Goal: Manage account settings

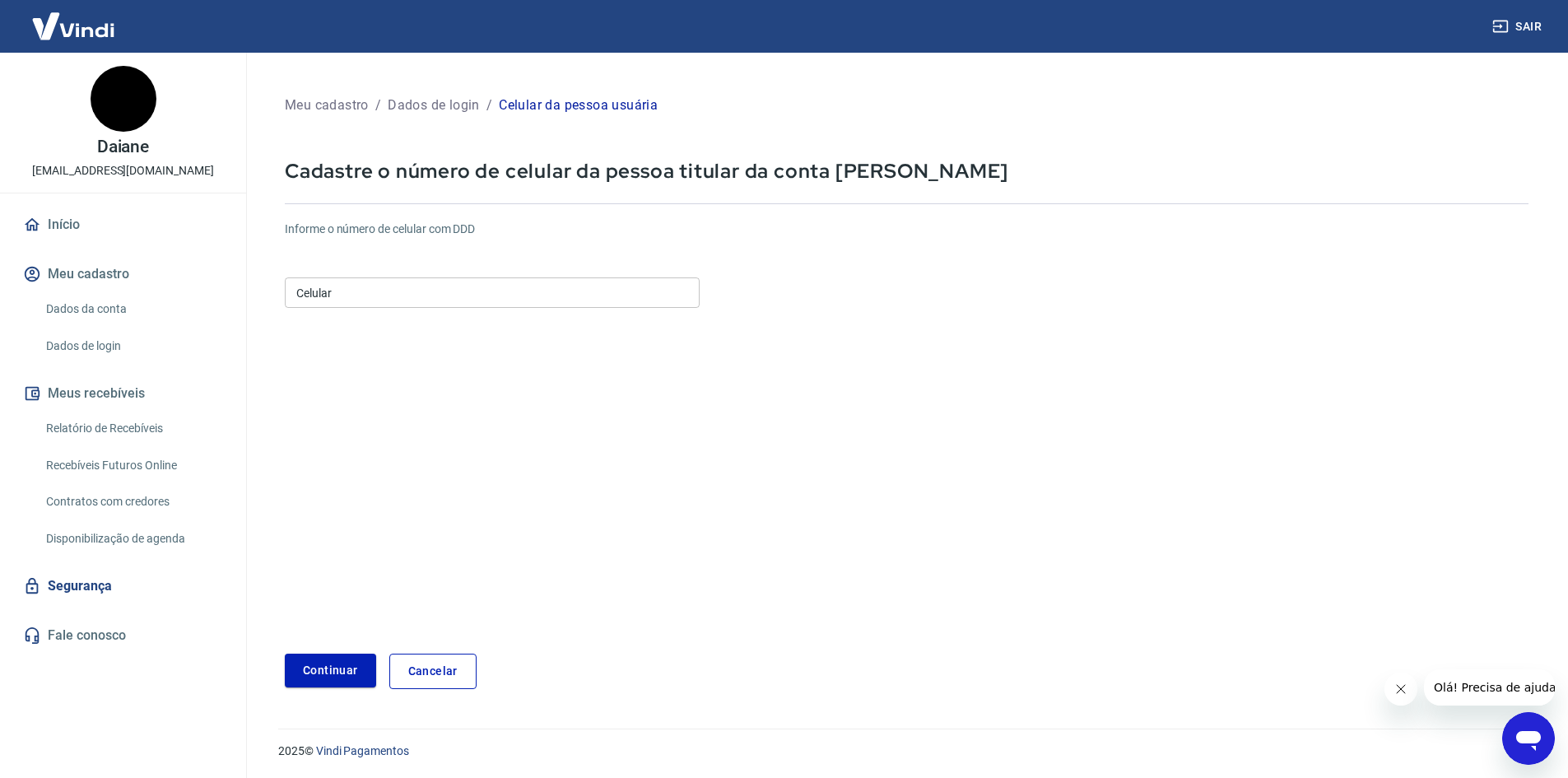
click at [432, 295] on input "Celular" at bounding box center [492, 292] width 415 height 31
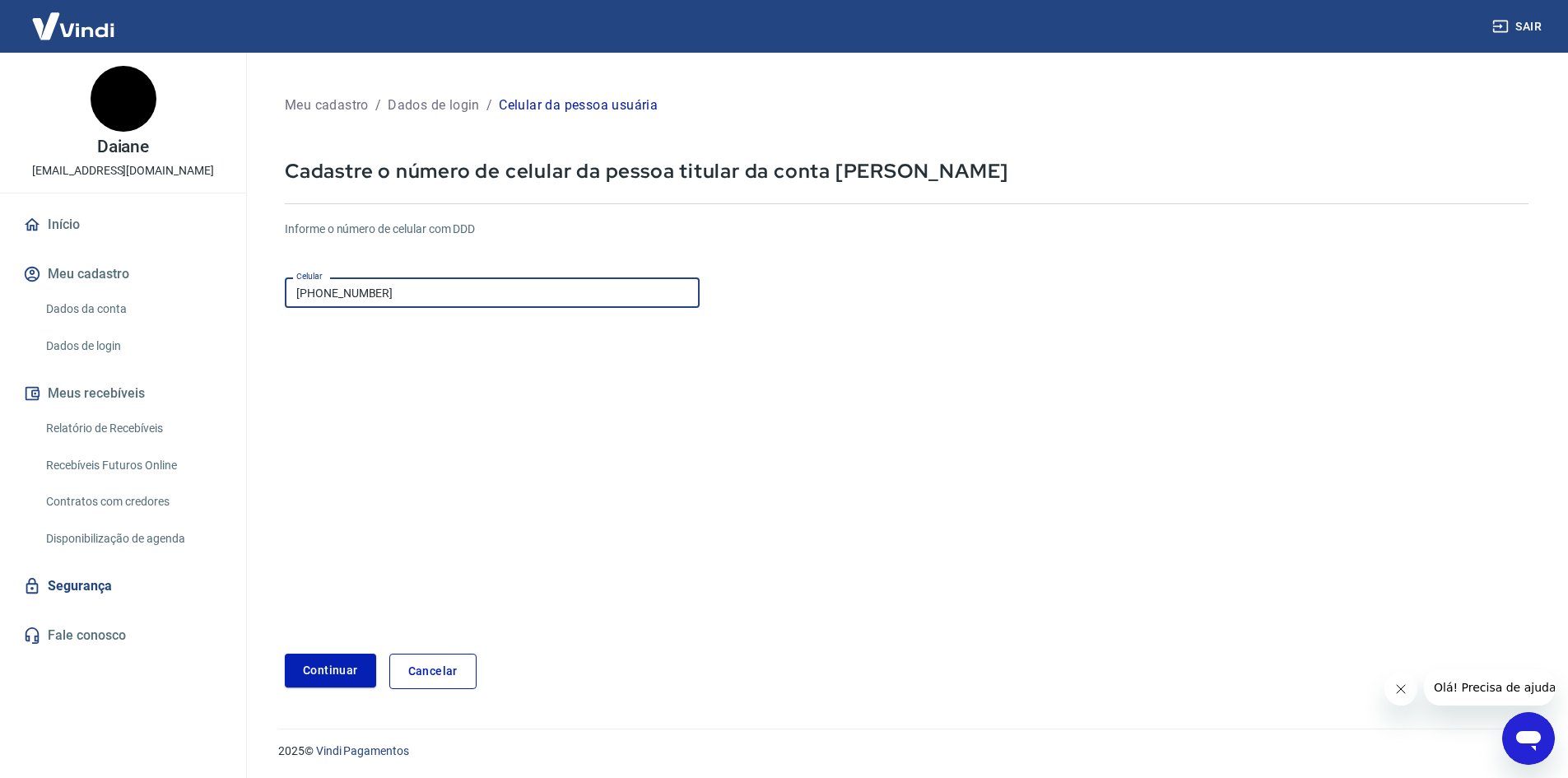
click at [381, 444] on form "Informe o número de celular com DDD Celular [PHONE_NUMBER] Celular Continuar Ca…" at bounding box center [906, 448] width 1244 height 481
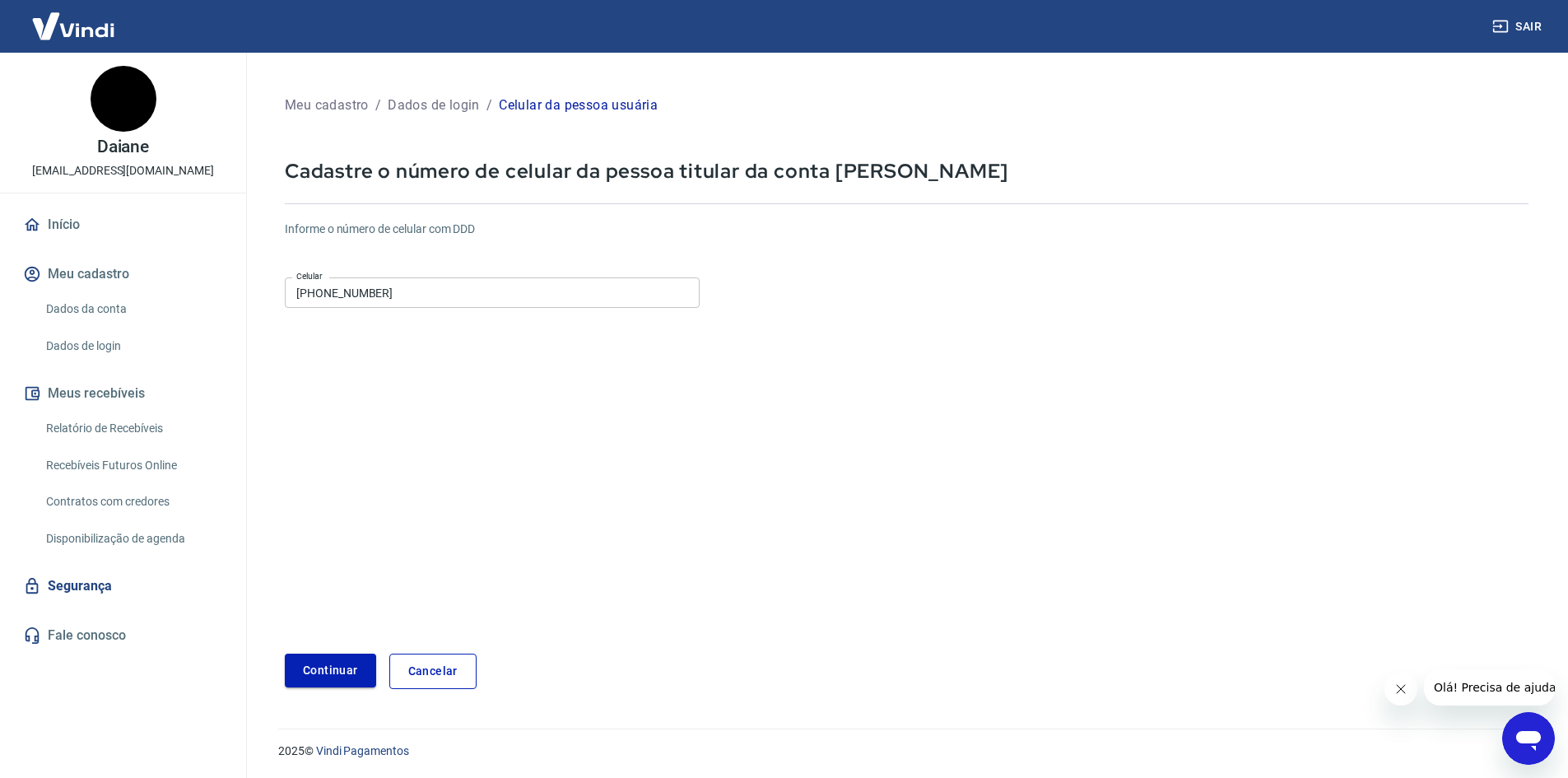
click at [342, 671] on button "Continuar" at bounding box center [331, 671] width 92 height 34
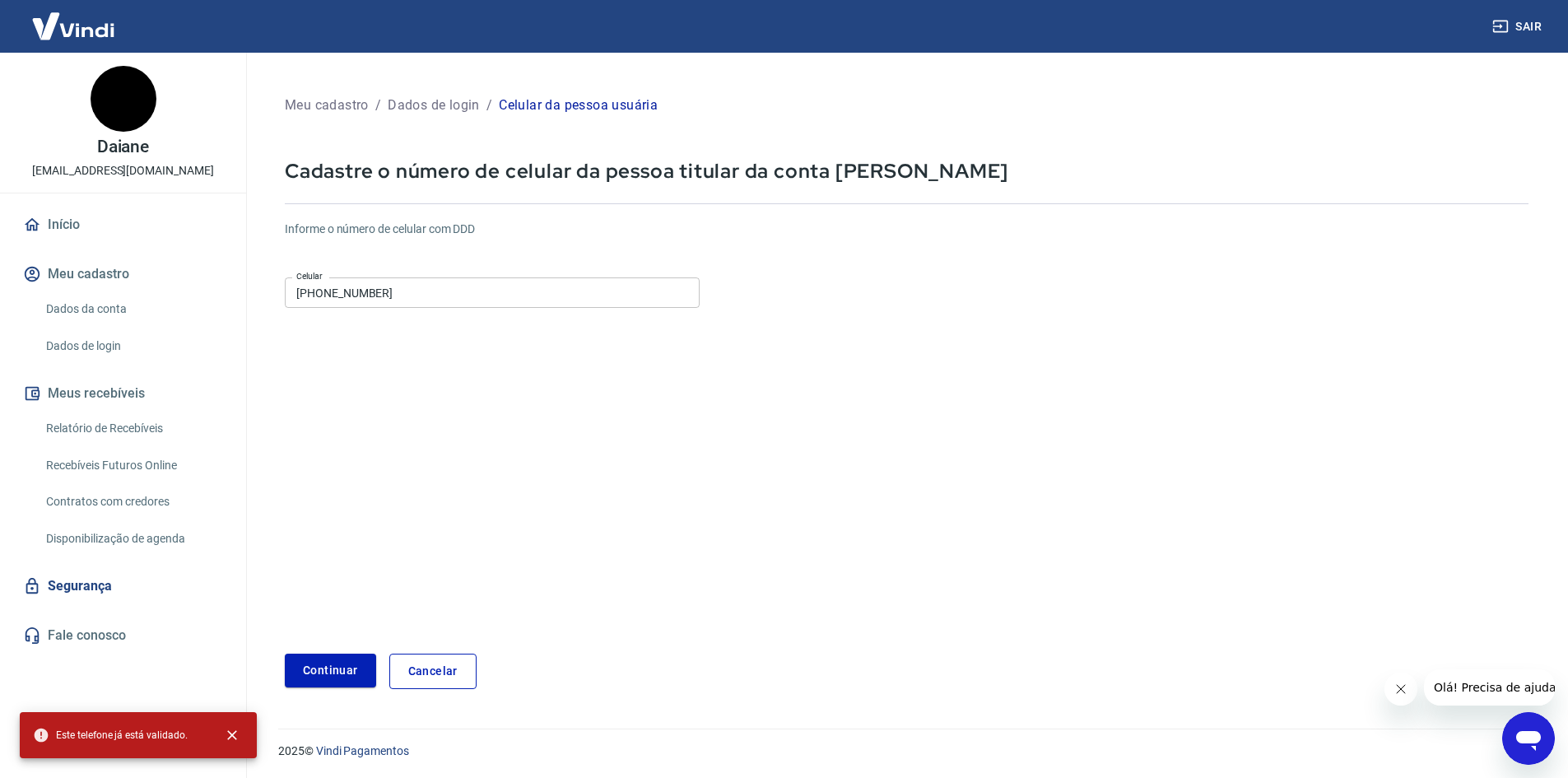
click at [413, 501] on form "Informe o número de celular com DDD Celular [PHONE_NUMBER] Celular Continuar Ca…" at bounding box center [906, 448] width 1244 height 481
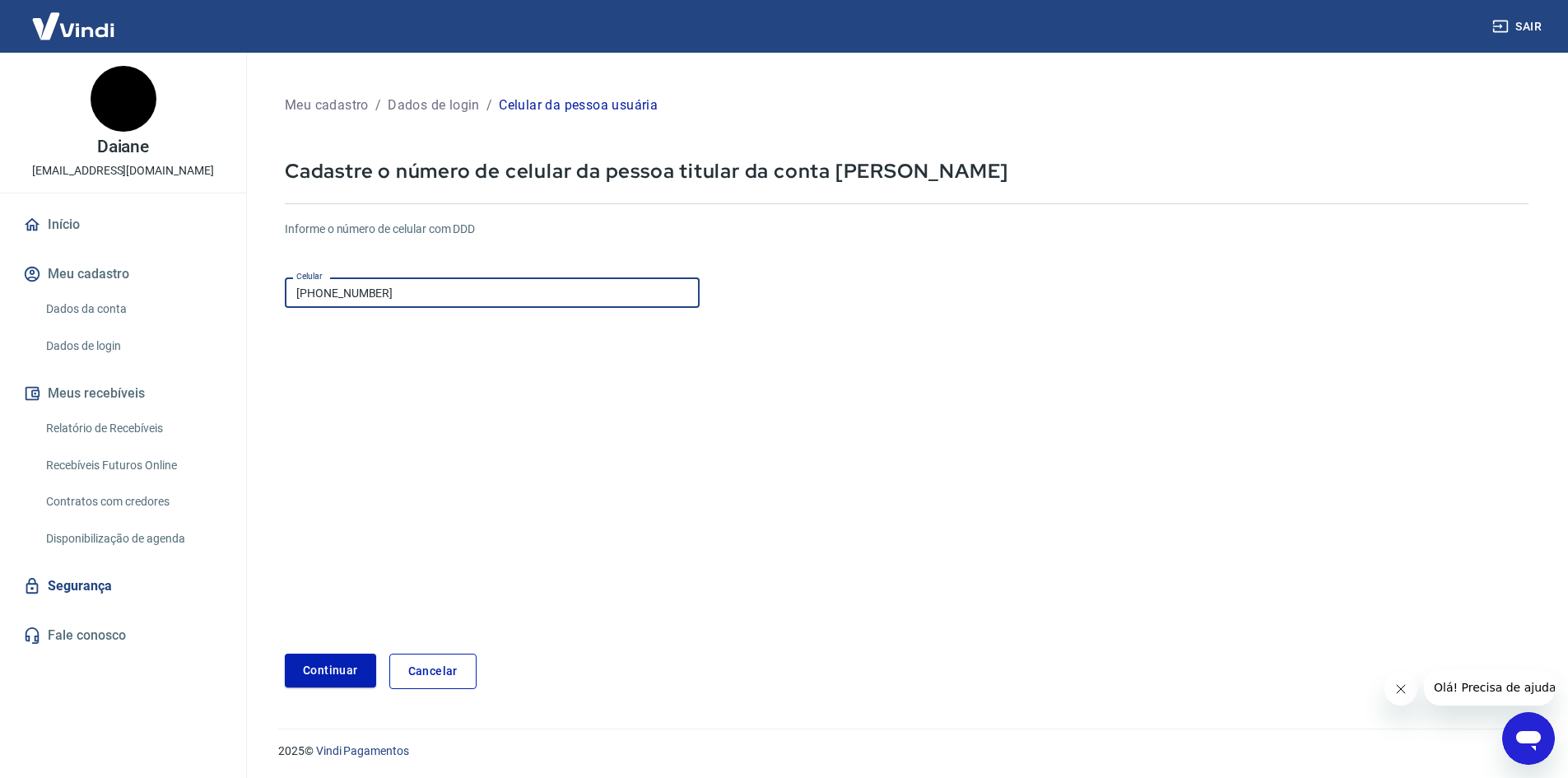
click at [324, 289] on input "[PHONE_NUMBER]" at bounding box center [492, 292] width 415 height 31
click at [372, 532] on form "Informe o número de celular com DDD Celular [PHONE_NUMBER] Celular Continuar Ca…" at bounding box center [906, 448] width 1244 height 481
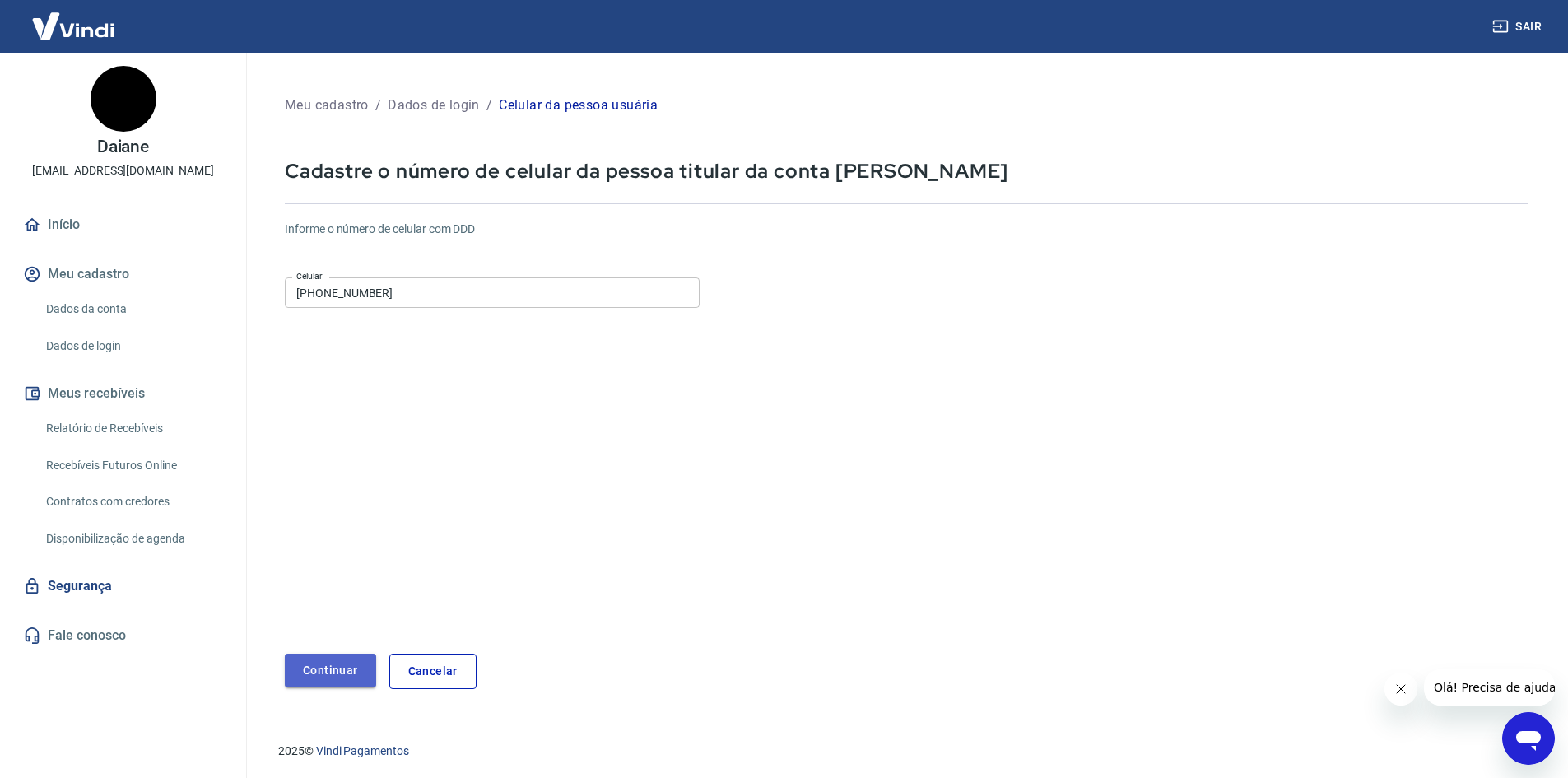
click at [332, 668] on button "Continuar" at bounding box center [331, 671] width 92 height 34
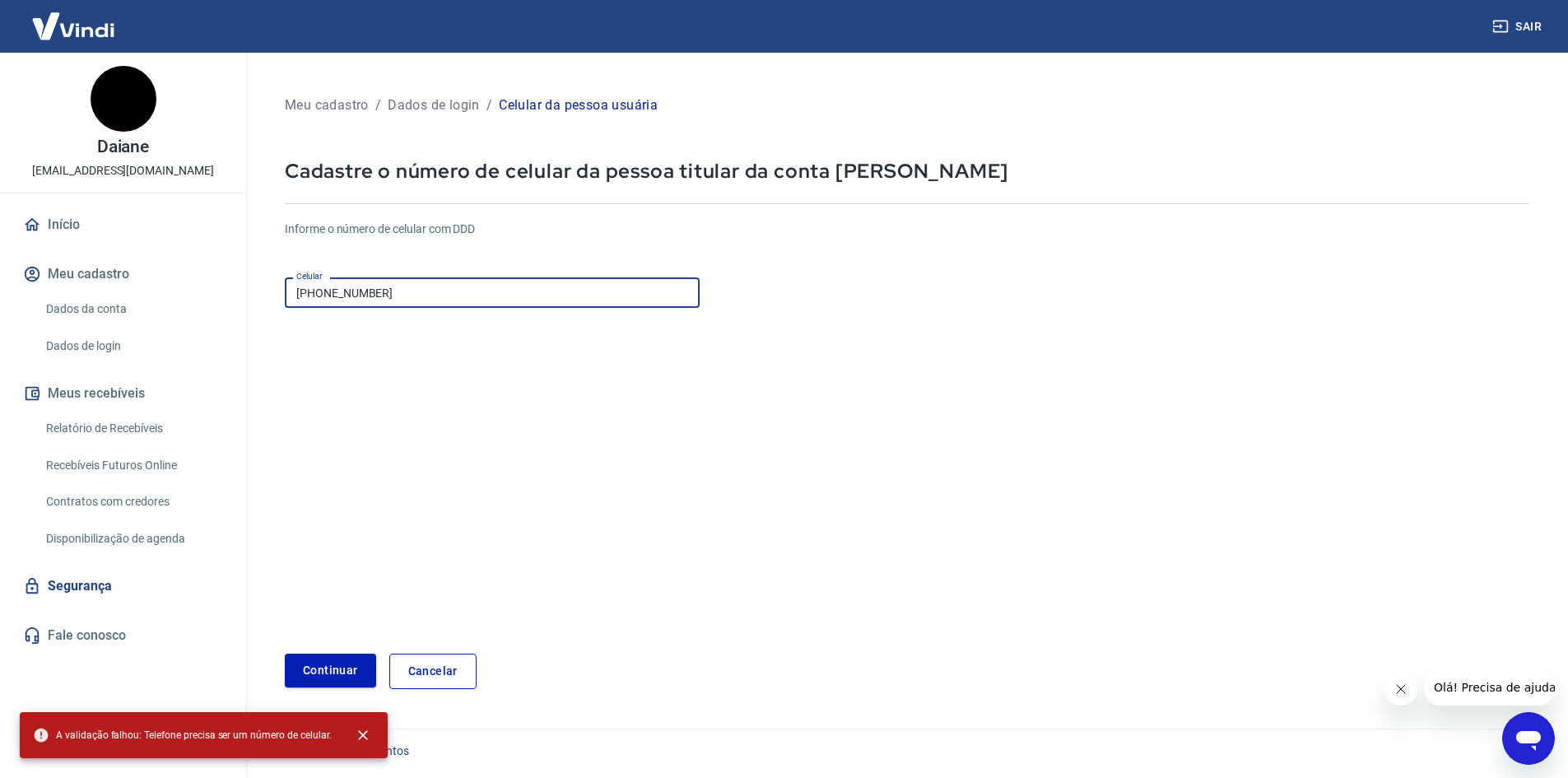
drag, startPoint x: 427, startPoint y: 298, endPoint x: 268, endPoint y: 334, distance: 163.0
click at [237, 294] on div "Sair Daiane [EMAIL_ADDRESS][DOMAIN_NAME] Início Meu cadastro Dados da conta Dad…" at bounding box center [784, 389] width 1568 height 778
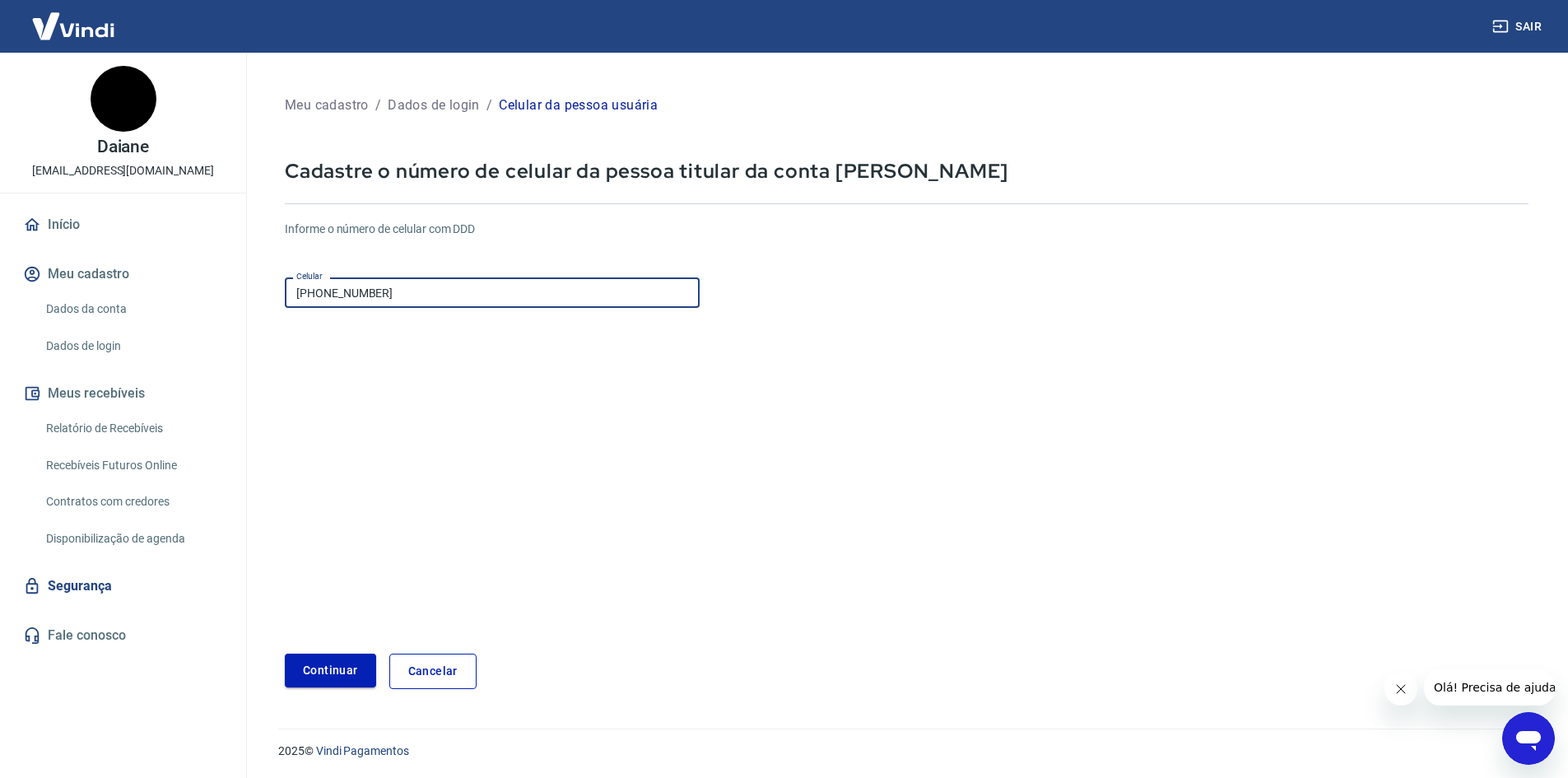
type input "[PHONE_NUMBER]"
click at [333, 670] on button "Continuar" at bounding box center [331, 671] width 92 height 34
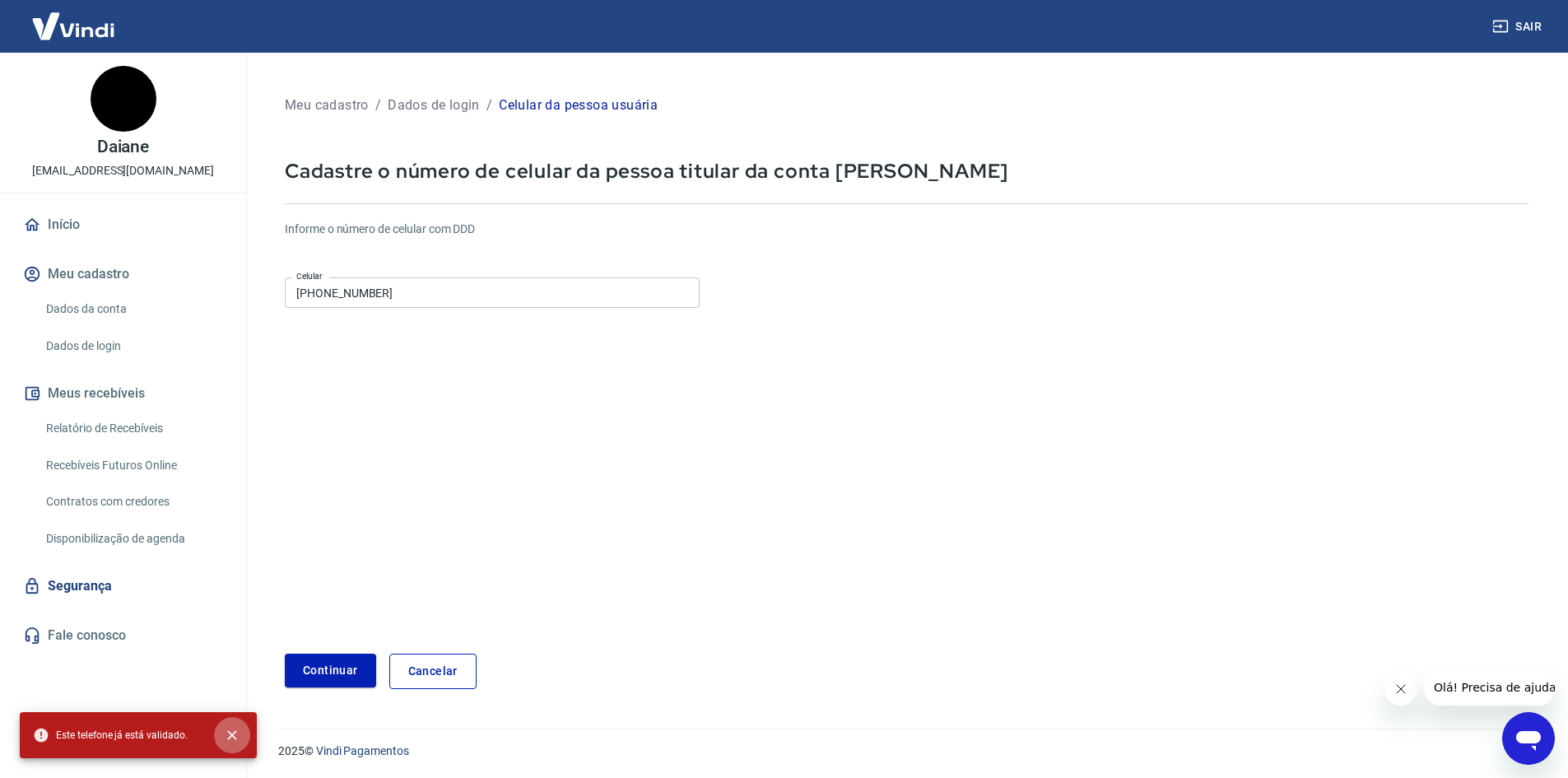
click at [237, 733] on icon "close" at bounding box center [232, 735] width 17 height 17
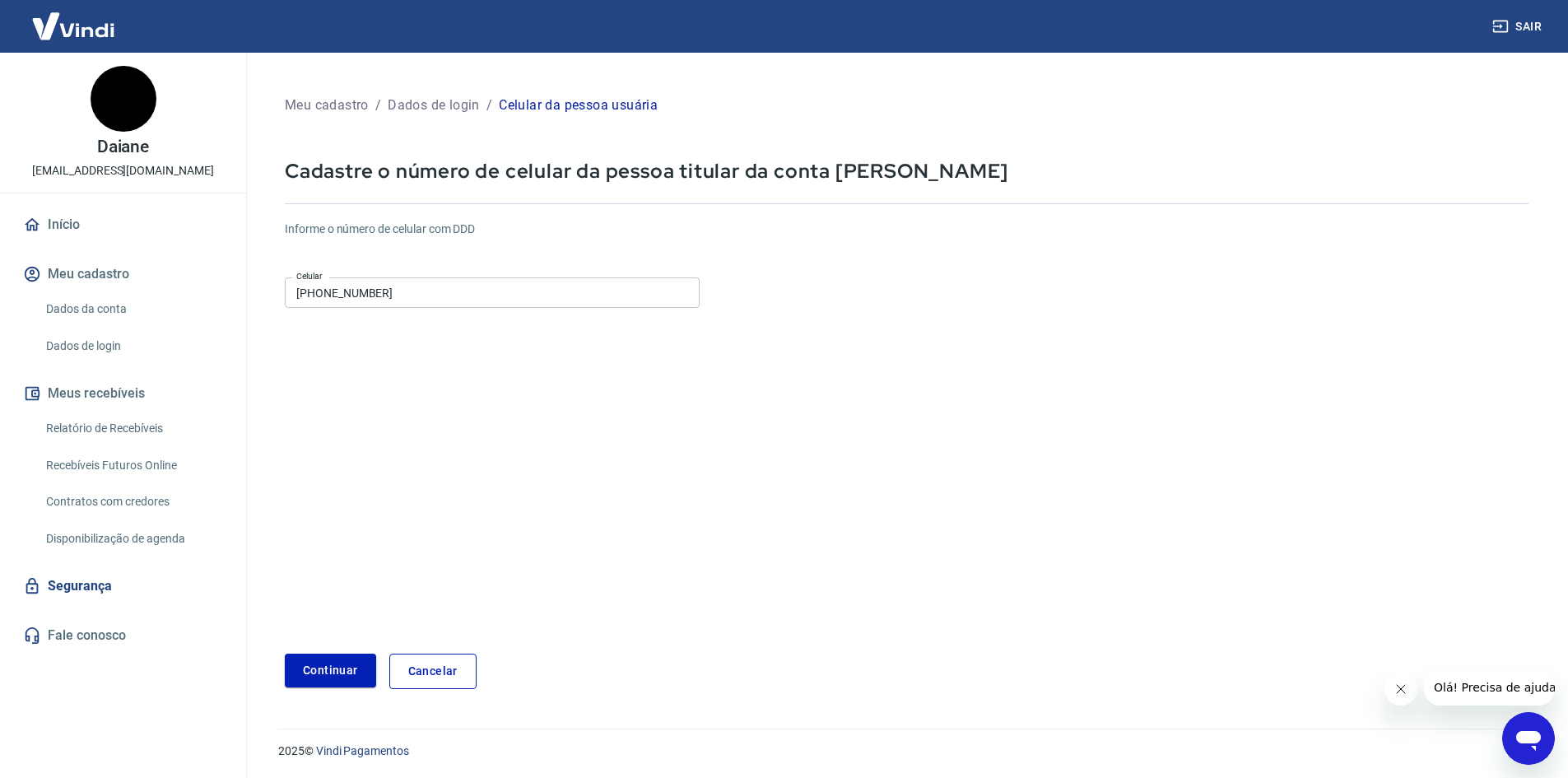
click at [733, 633] on form "Informe o número de celular com DDD Celular [PHONE_NUMBER] Celular Continuar Ca…" at bounding box center [906, 448] width 1244 height 481
click at [71, 221] on link "Início" at bounding box center [123, 224] width 207 height 36
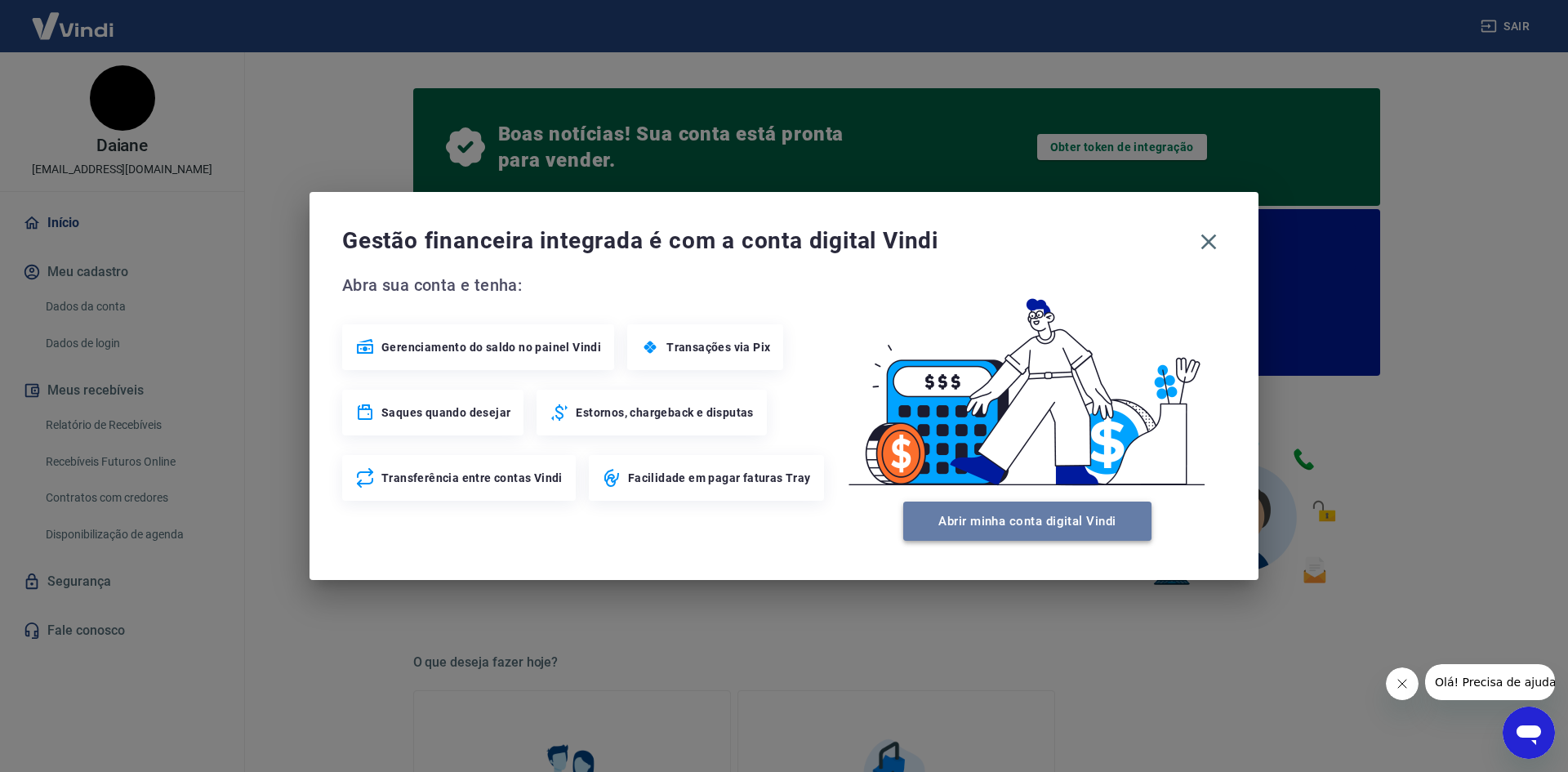
click at [1043, 518] on button "Abrir minha conta digital Vindi" at bounding box center [1027, 521] width 248 height 39
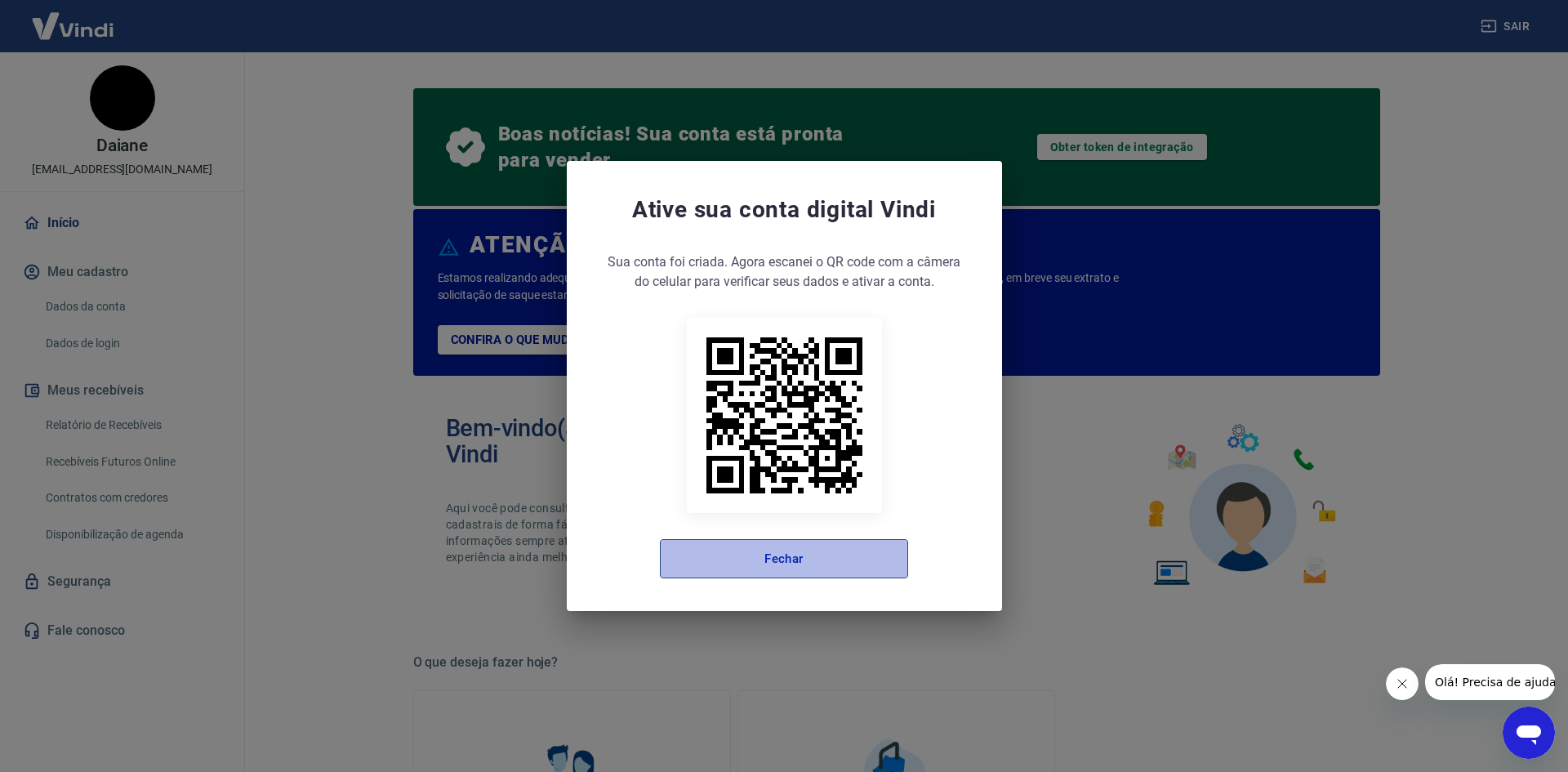
click at [792, 560] on button "Fechar" at bounding box center [784, 558] width 248 height 39
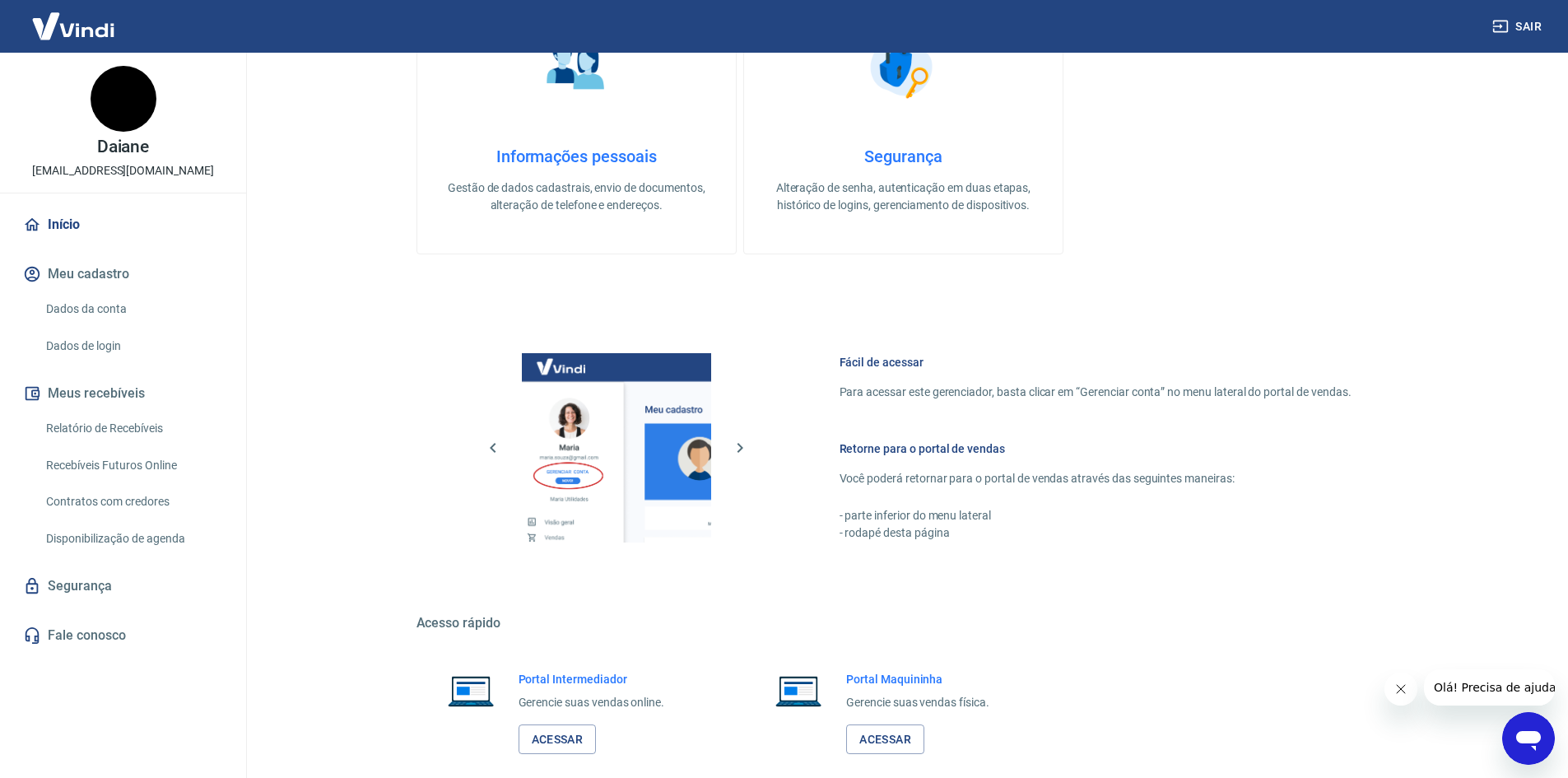
scroll to position [797, 0]
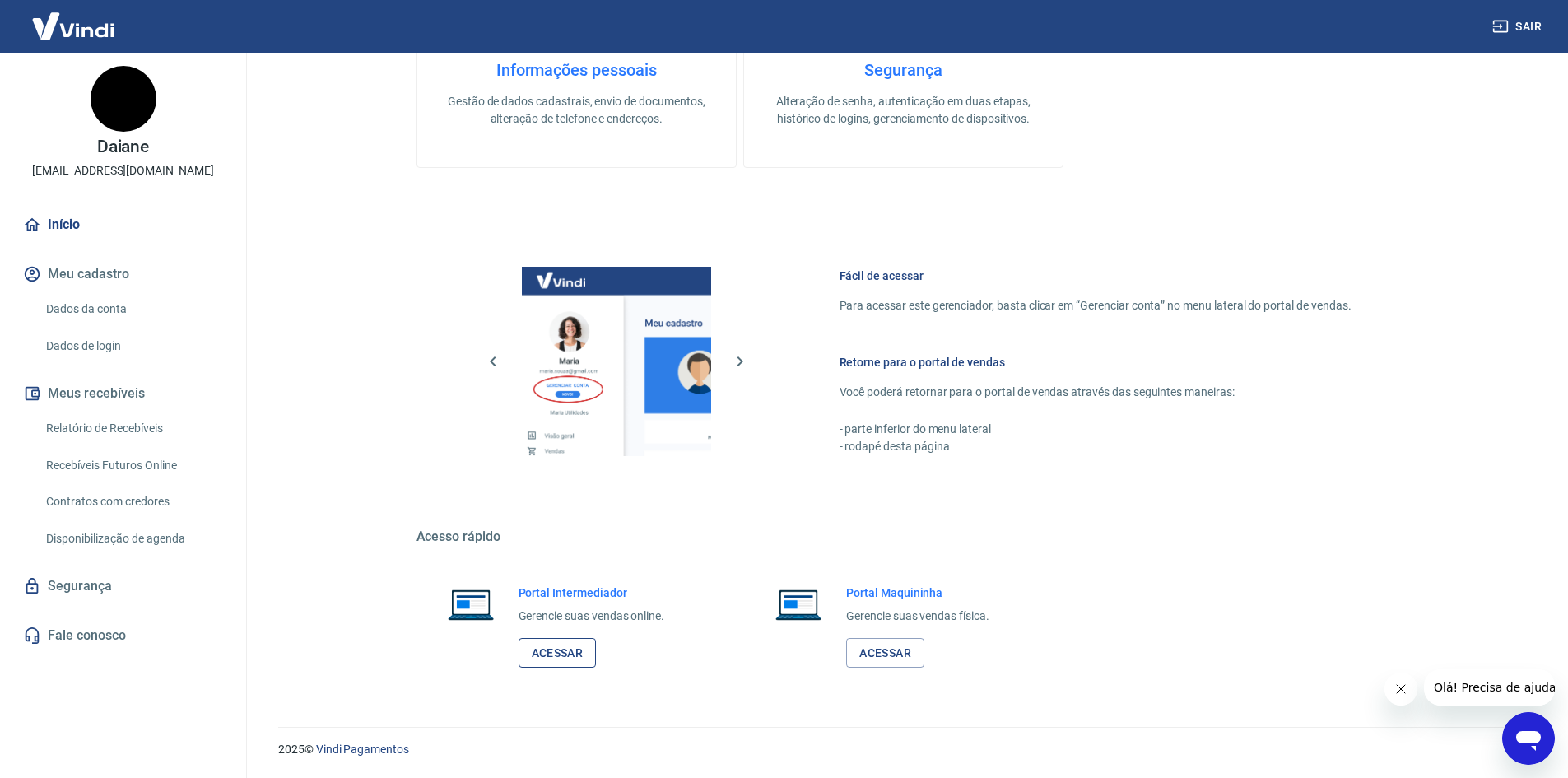
click at [561, 653] on link "Acessar" at bounding box center [557, 653] width 78 height 31
